Goal: Task Accomplishment & Management: Complete application form

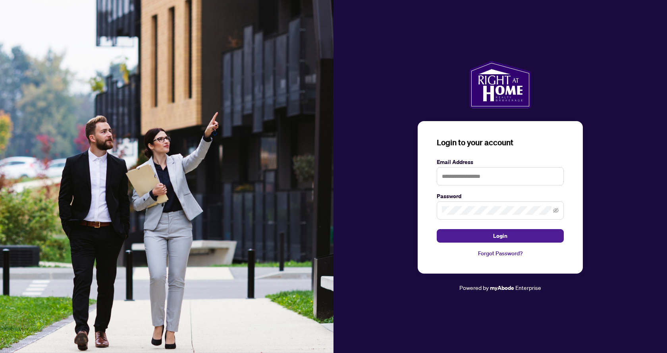
click at [474, 237] on button "Login" at bounding box center [500, 235] width 127 height 13
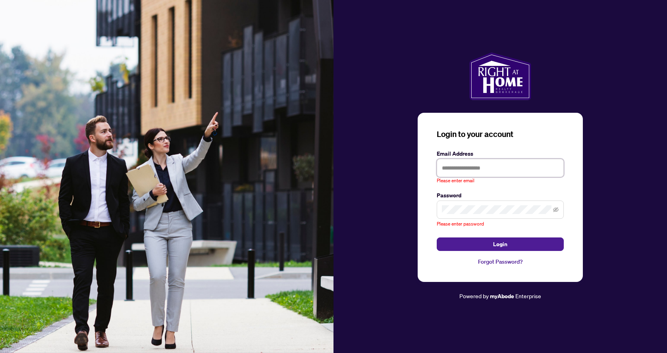
click at [480, 161] on input "text" at bounding box center [500, 168] width 127 height 18
type input "**********"
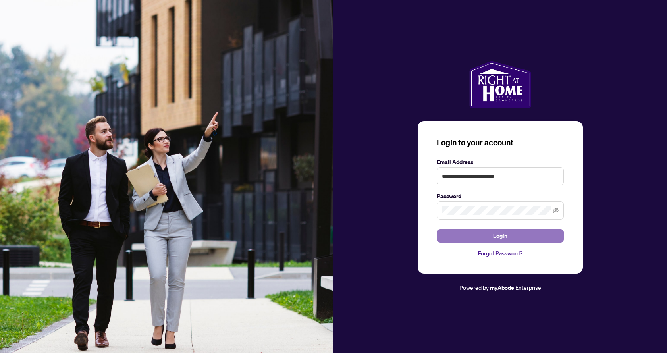
click at [489, 235] on button "Login" at bounding box center [500, 235] width 127 height 13
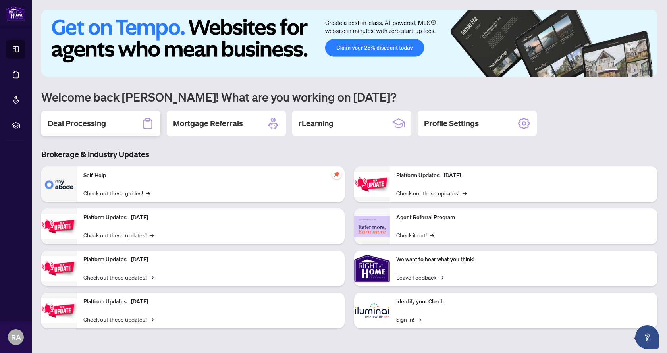
click at [106, 125] on div "Deal Processing" at bounding box center [100, 123] width 119 height 25
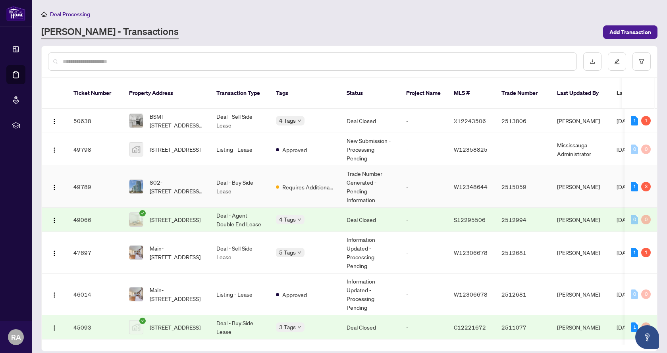
click at [248, 181] on td "Deal - Buy Side Lease" at bounding box center [240, 187] width 60 height 42
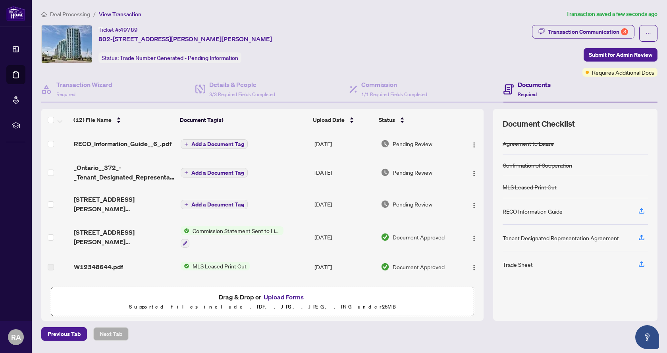
click at [214, 144] on span "Add a Document Tag" at bounding box center [217, 144] width 53 height 6
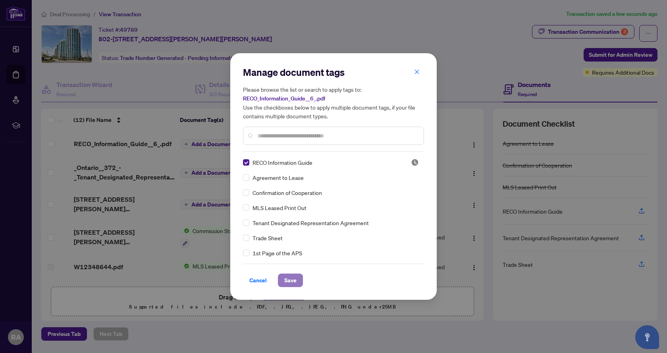
click at [292, 283] on span "Save" at bounding box center [290, 280] width 12 height 13
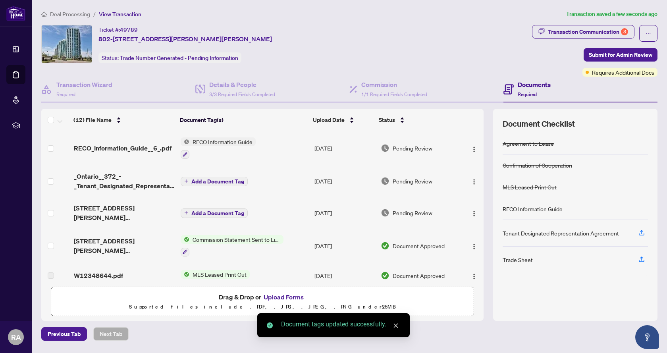
click at [209, 181] on span "Add a Document Tag" at bounding box center [217, 182] width 53 height 6
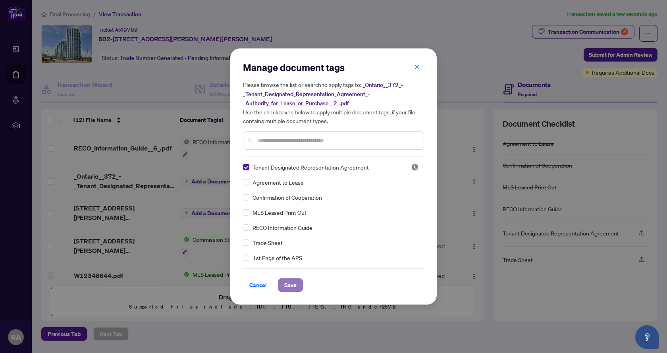
click at [296, 285] on span "Save" at bounding box center [290, 285] width 12 height 13
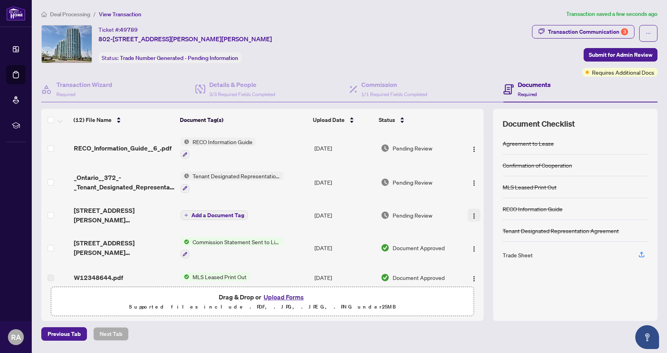
click at [474, 213] on img "button" at bounding box center [474, 216] width 6 height 6
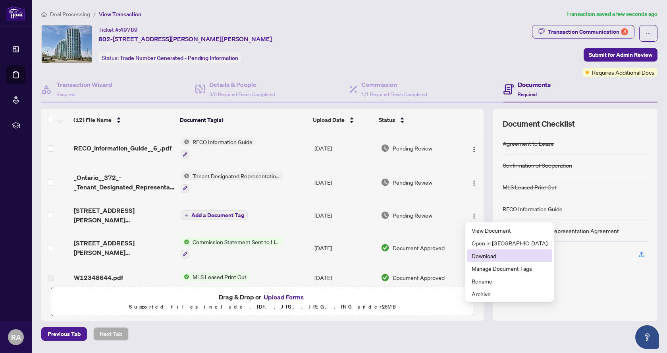
click at [498, 255] on span "Download" at bounding box center [510, 255] width 76 height 9
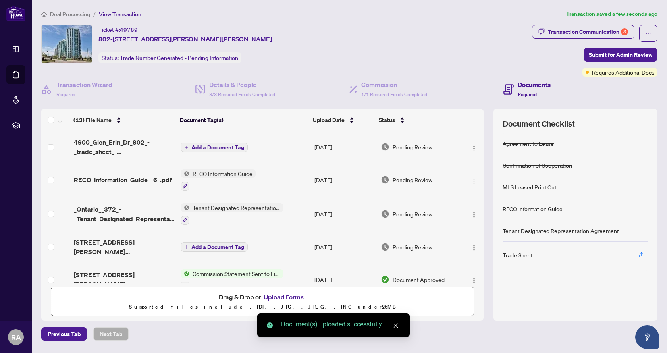
click at [219, 145] on span "Add a Document Tag" at bounding box center [217, 147] width 53 height 6
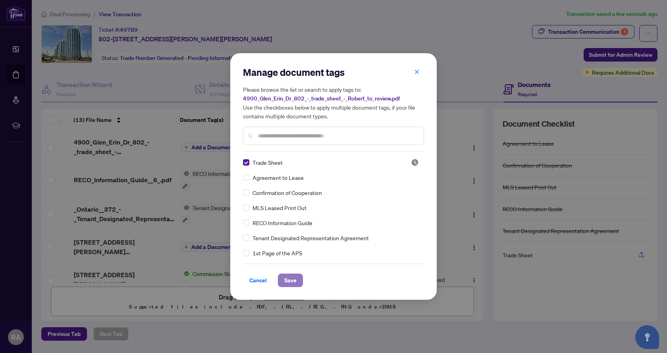
click at [291, 284] on span "Save" at bounding box center [290, 280] width 12 height 13
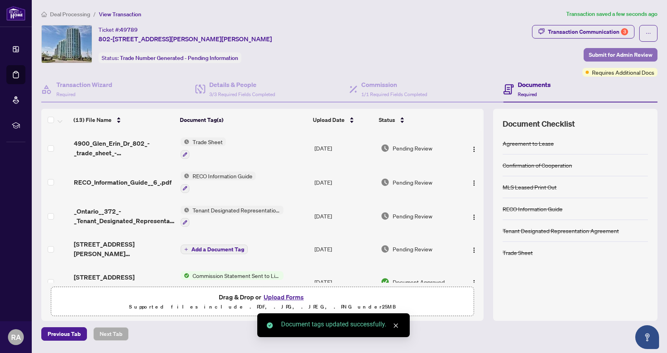
click at [626, 48] on span "Submit for Admin Review" at bounding box center [621, 54] width 64 height 13
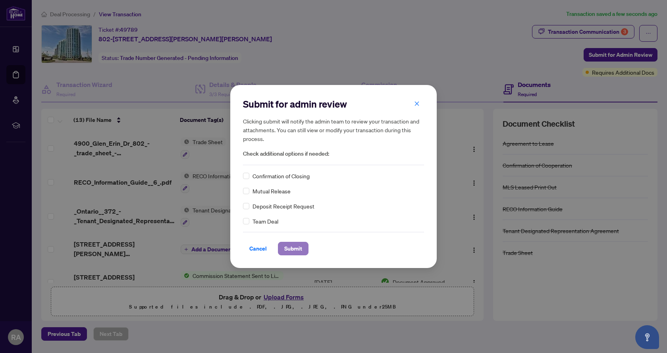
click at [297, 252] on span "Submit" at bounding box center [293, 248] width 18 height 13
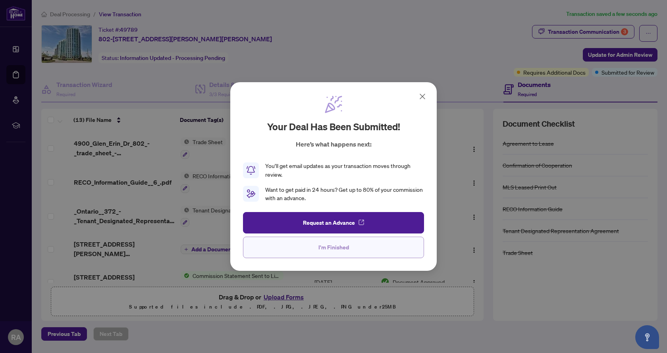
click at [364, 255] on button "I'm Finished" at bounding box center [333, 247] width 181 height 21
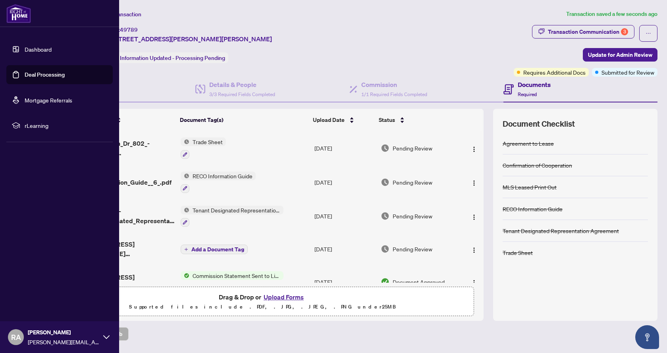
click at [50, 51] on link "Dashboard" at bounding box center [38, 49] width 27 height 7
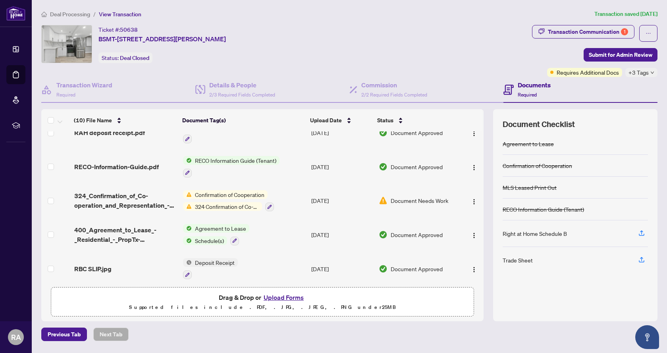
scroll to position [179, 0]
